Goal: Find specific page/section: Find specific page/section

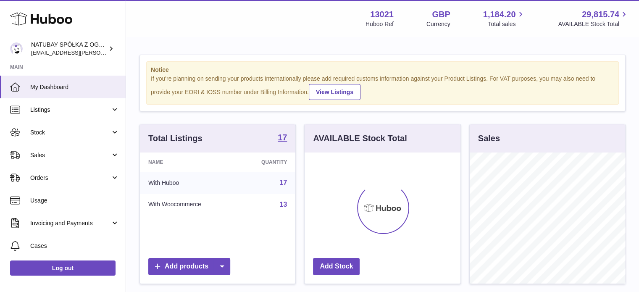
scroll to position [131, 156]
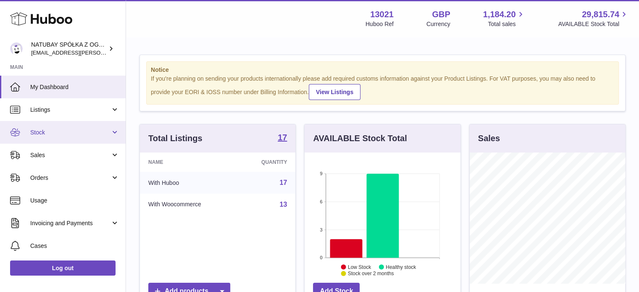
click at [61, 135] on span "Stock" at bounding box center [70, 133] width 80 height 8
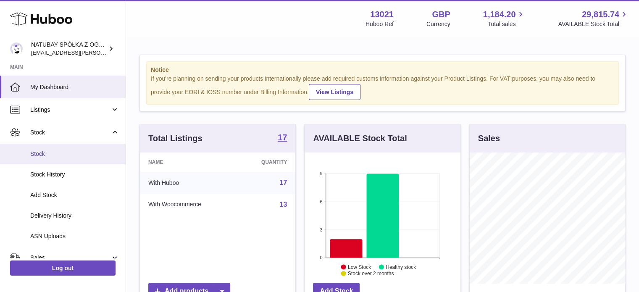
click at [61, 150] on span "Stock" at bounding box center [74, 154] width 89 height 8
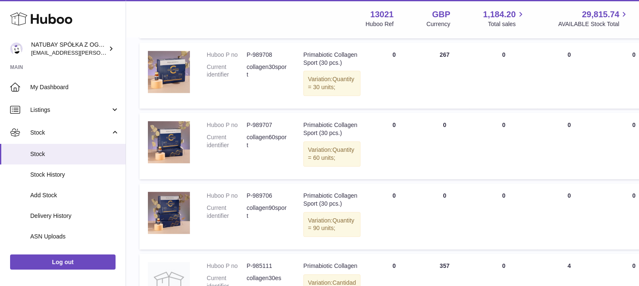
scroll to position [714, 0]
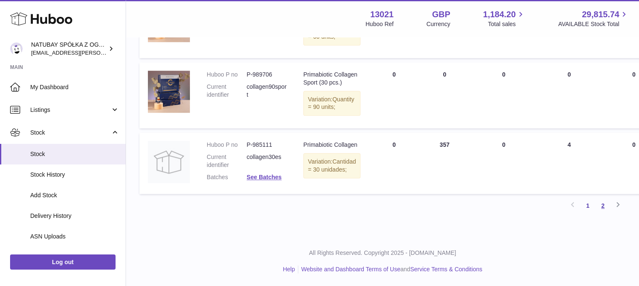
click at [603, 213] on link "2" at bounding box center [603, 205] width 15 height 15
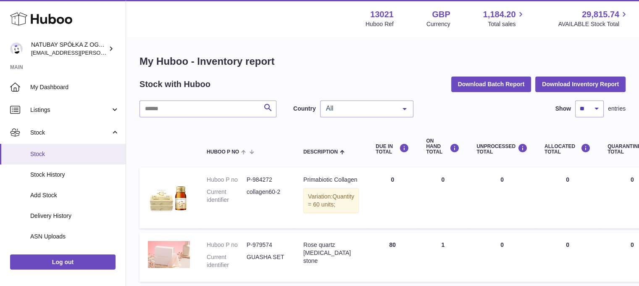
click at [82, 154] on span "Stock" at bounding box center [74, 154] width 89 height 8
